Goal: Transaction & Acquisition: Purchase product/service

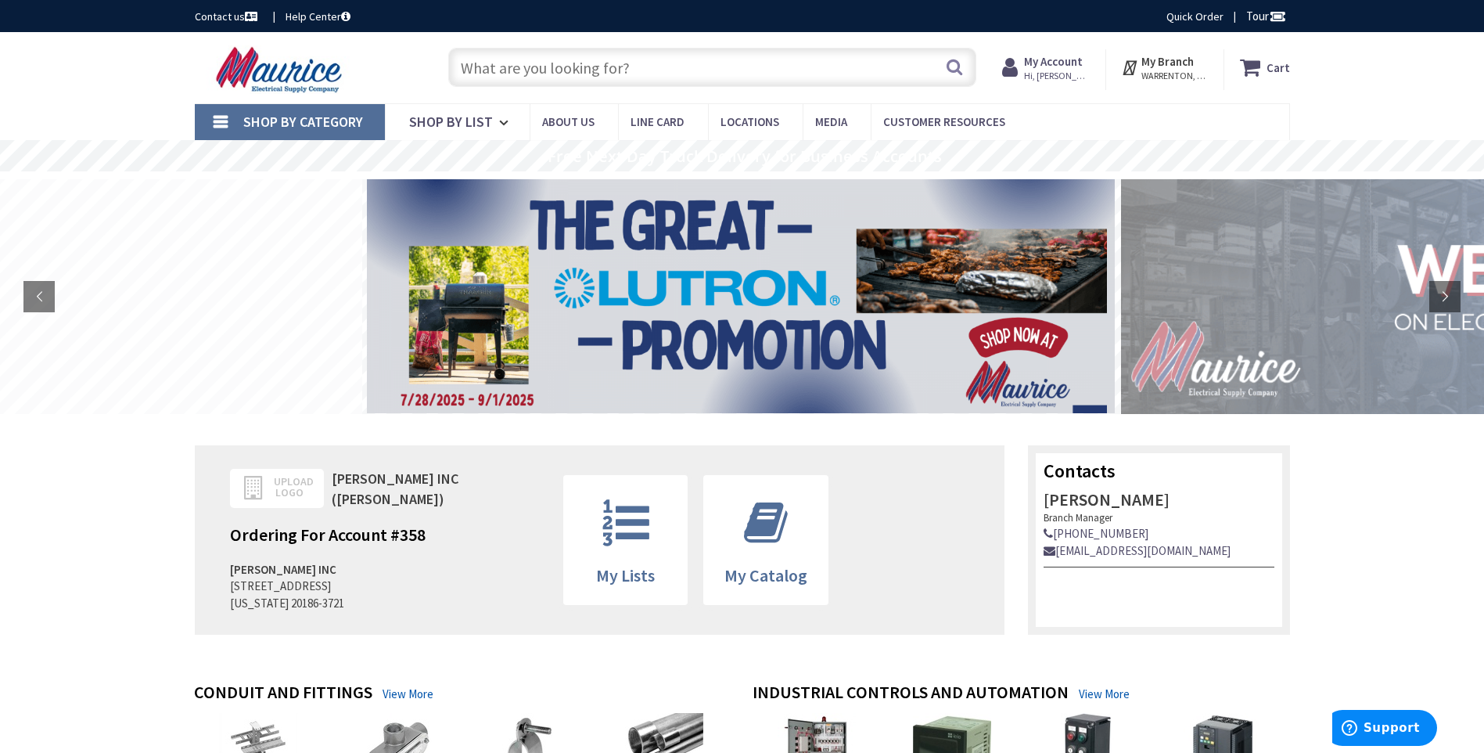
click at [594, 56] on input "text" at bounding box center [712, 67] width 528 height 39
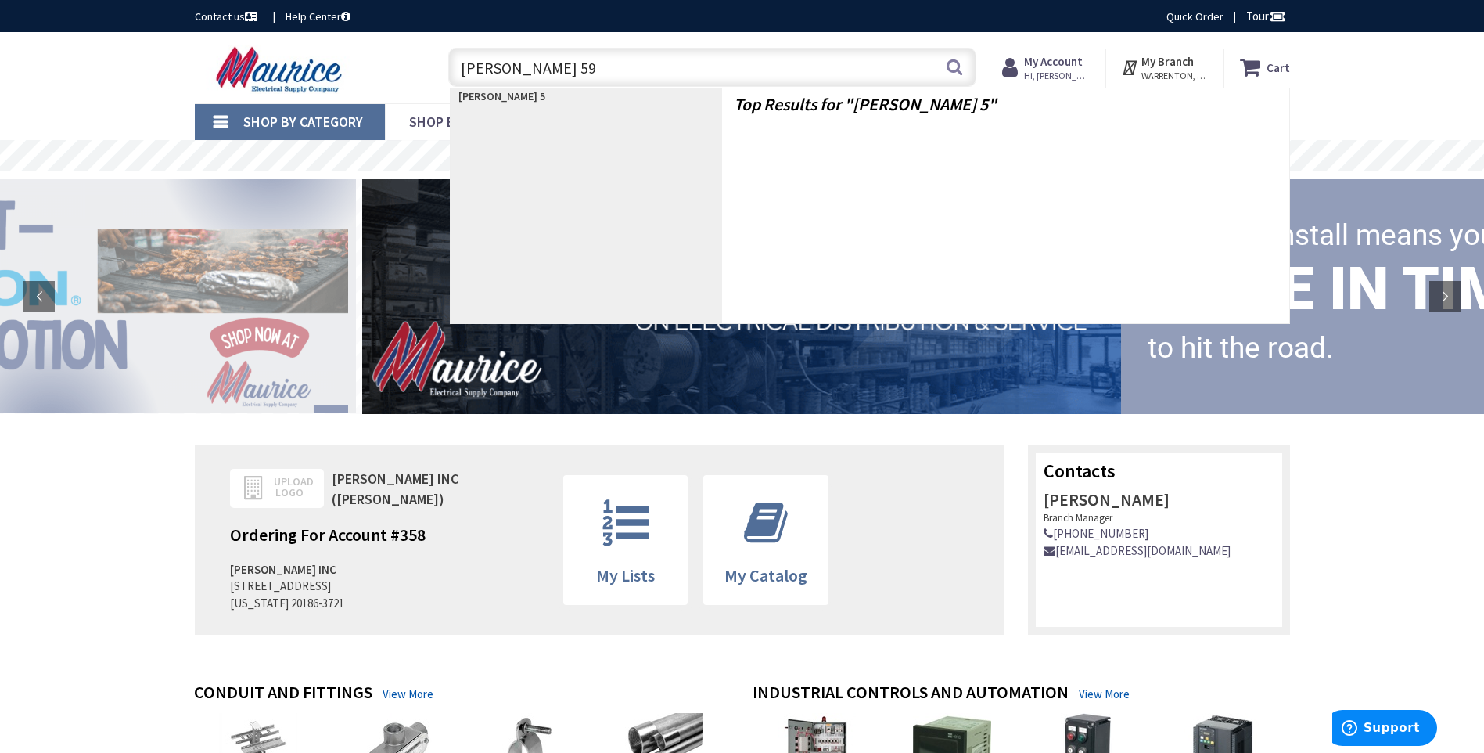
type input "edw 598"
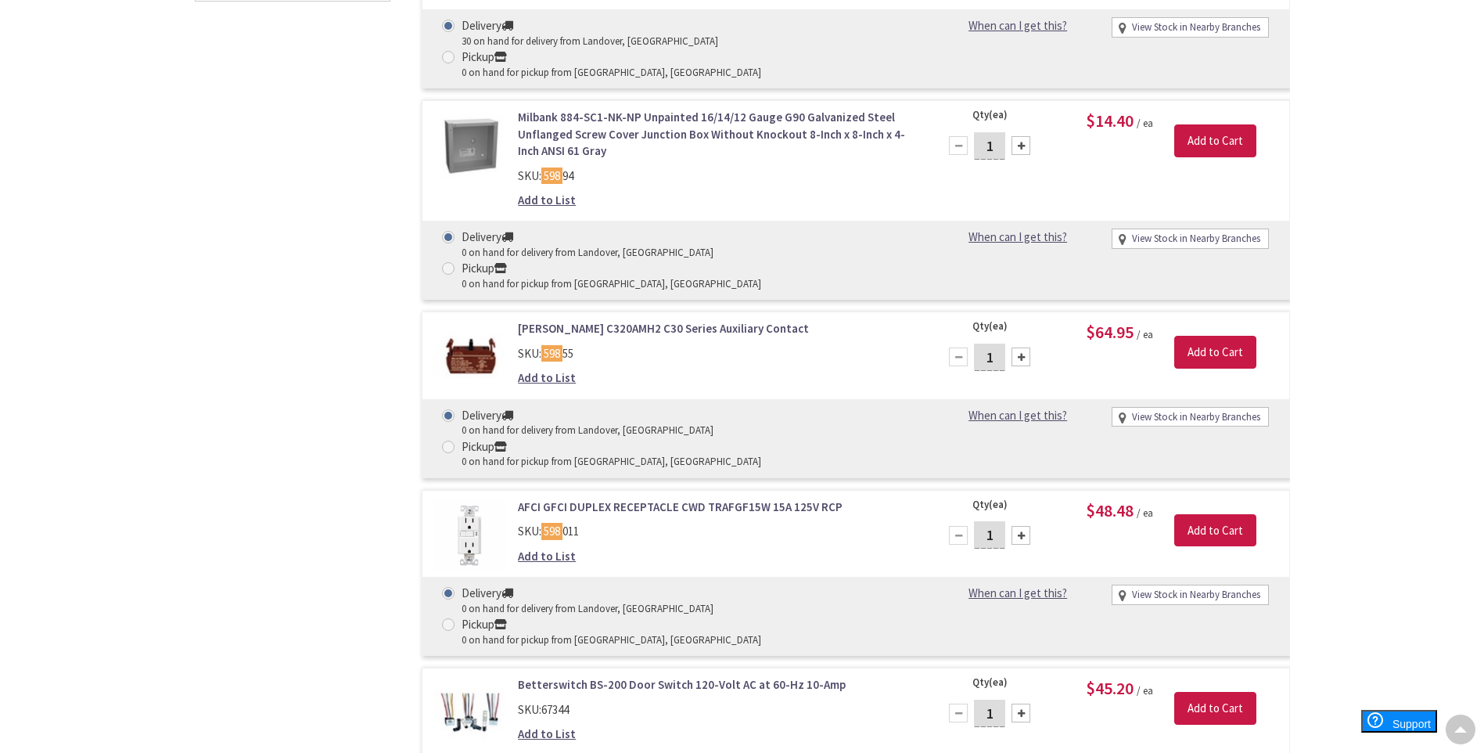
scroll to position [1408, 0]
